Goal: Information Seeking & Learning: Learn about a topic

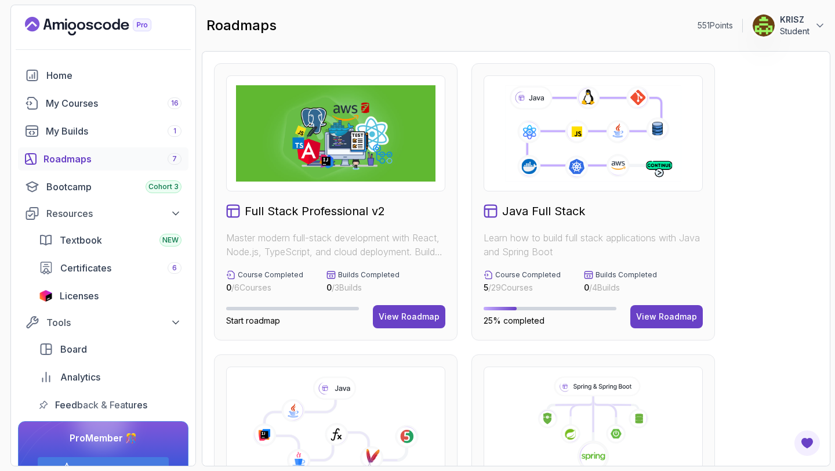
click at [104, 19] on icon "Landing page" at bounding box center [88, 26] width 126 height 19
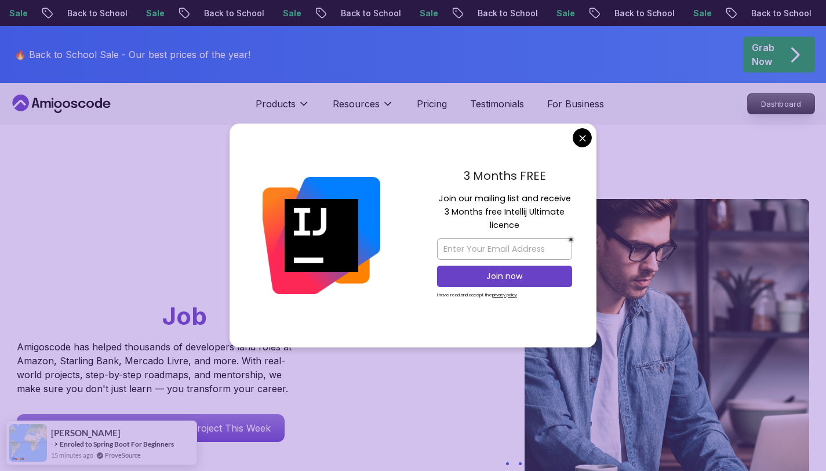
click at [769, 101] on p "Dashboard" at bounding box center [781, 104] width 67 height 20
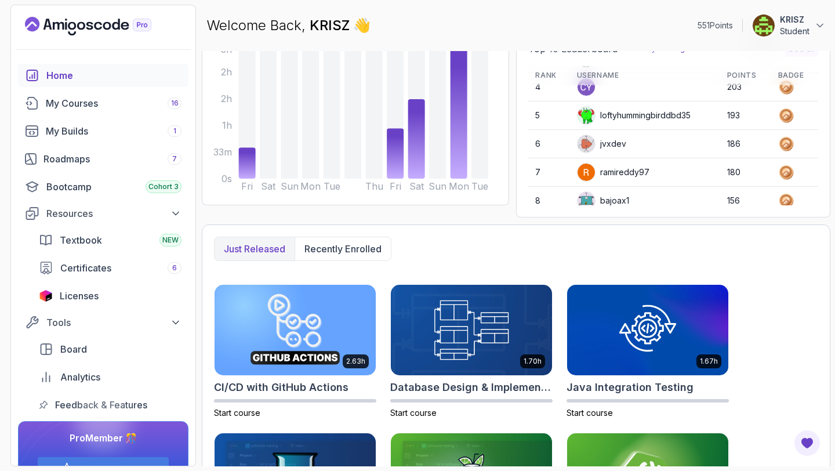
scroll to position [126, 0]
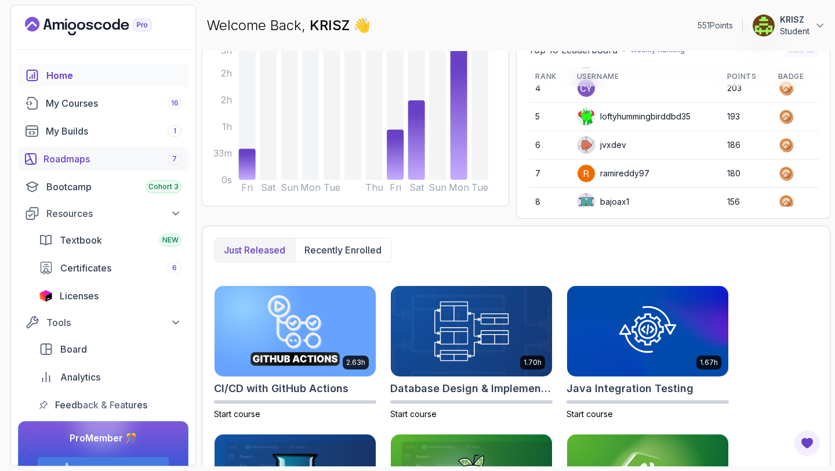
click at [114, 155] on div "Roadmaps 7" at bounding box center [112, 159] width 138 height 14
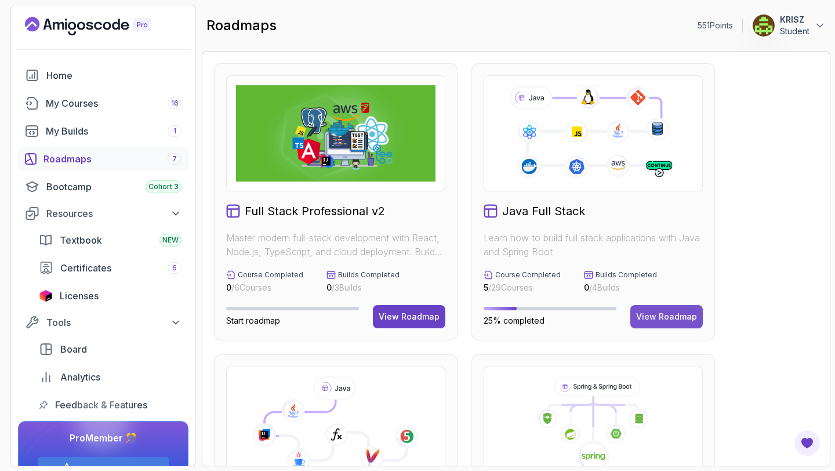
click at [661, 317] on div "View Roadmap" at bounding box center [666, 317] width 61 height 12
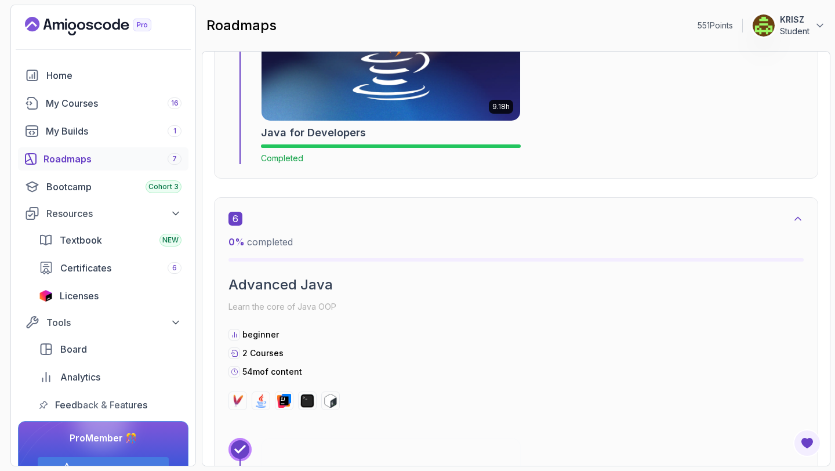
scroll to position [2694, 0]
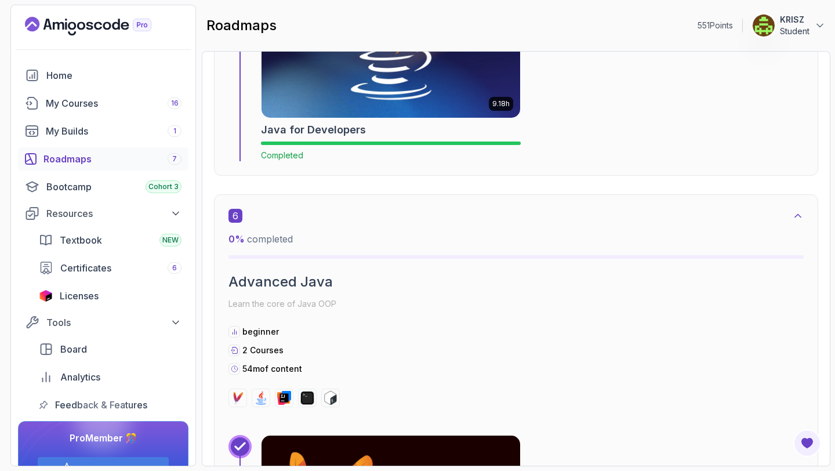
click at [418, 125] on div "Java for Developers" at bounding box center [391, 130] width 260 height 16
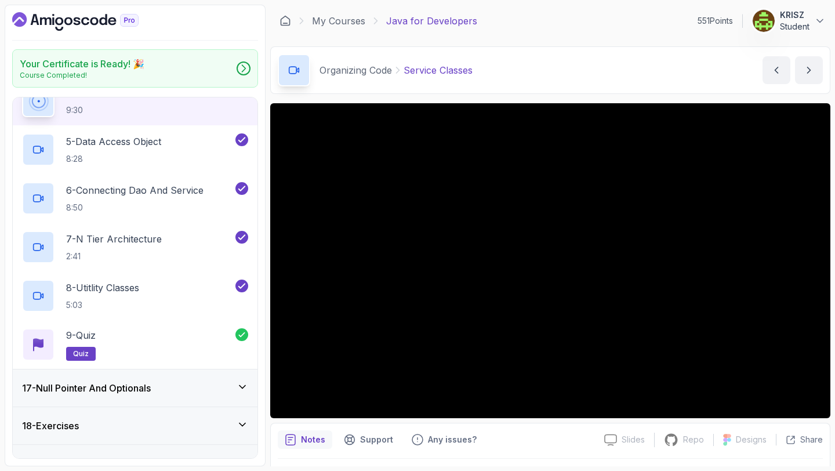
scroll to position [793, 0]
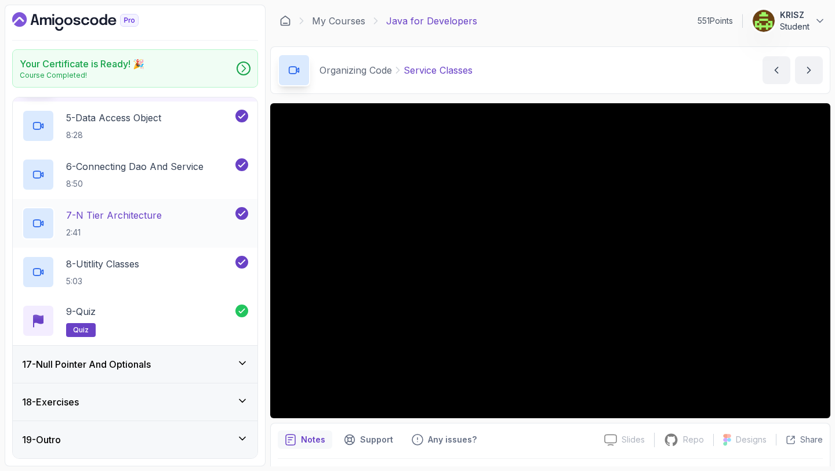
click at [161, 228] on p "2:41" at bounding box center [114, 233] width 96 height 12
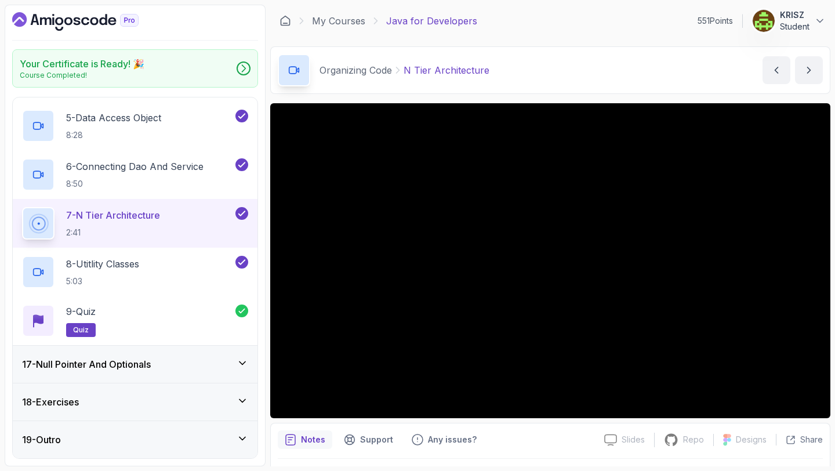
click at [90, 22] on icon "Dashboard" at bounding box center [75, 21] width 126 height 19
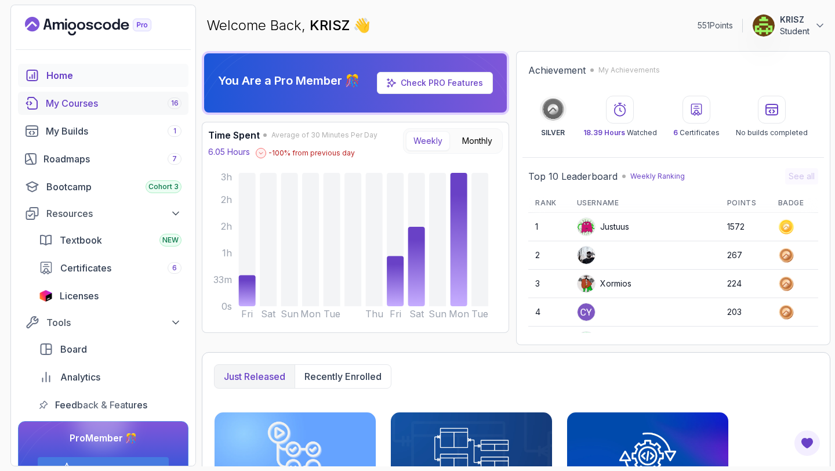
click at [124, 109] on div "My Courses 16" at bounding box center [114, 103] width 136 height 14
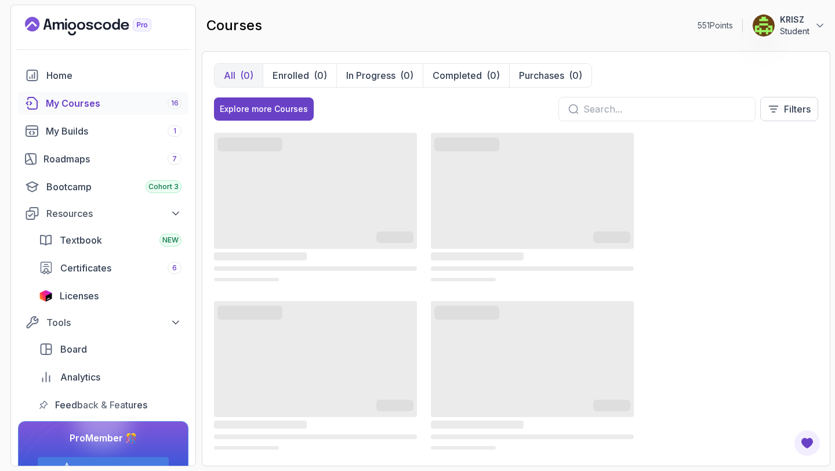
click at [703, 107] on input "text" at bounding box center [664, 109] width 162 height 14
type input "spring"
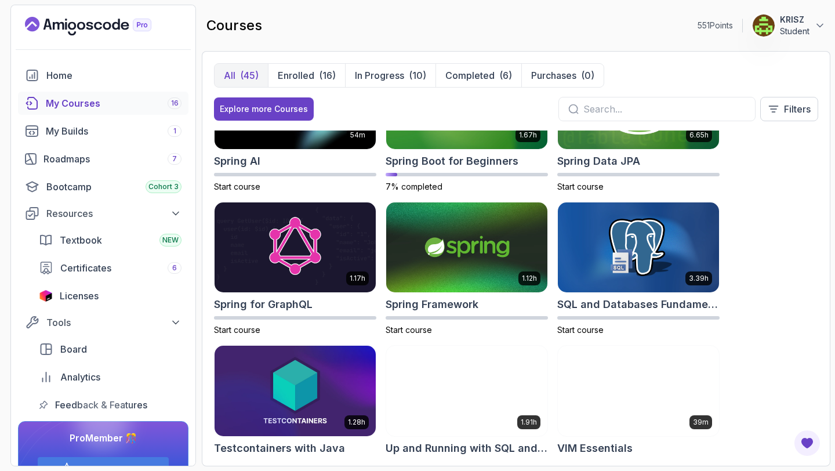
scroll to position [1833, 0]
